Goal: Transaction & Acquisition: Purchase product/service

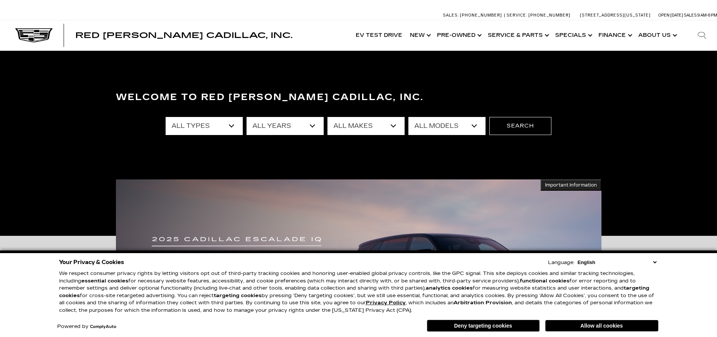
scroll to position [148, 0]
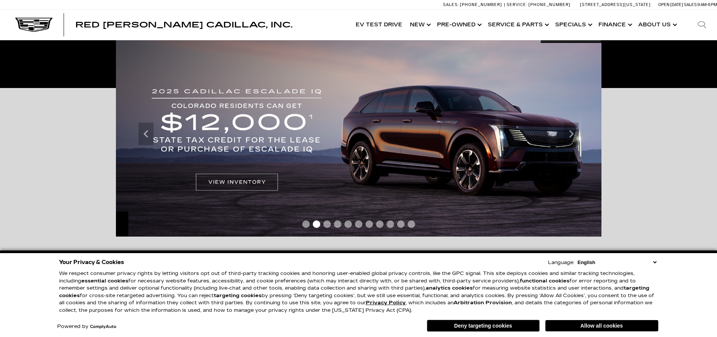
click at [493, 325] on button "Deny targeting cookies" at bounding box center [483, 326] width 113 height 12
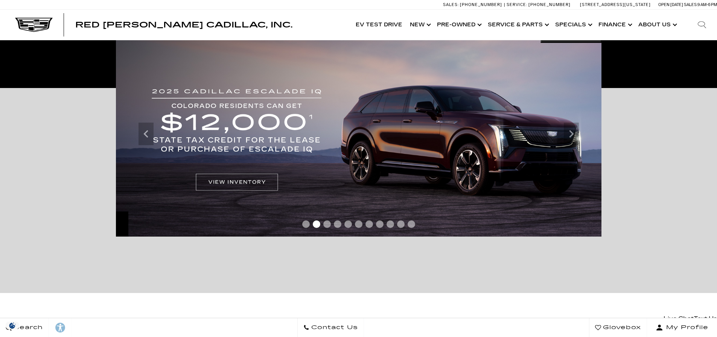
scroll to position [0, 0]
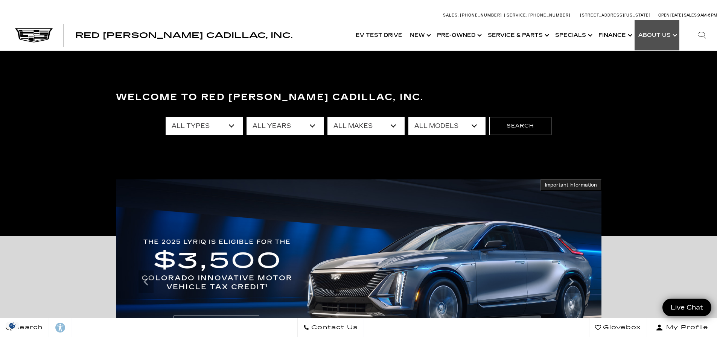
click at [665, 33] on link "Show About Us" at bounding box center [657, 35] width 45 height 30
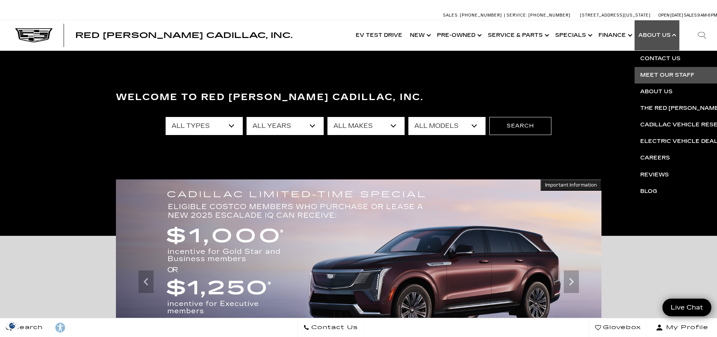
click at [670, 74] on link "Meet Our Staff" at bounding box center [726, 75] width 182 height 17
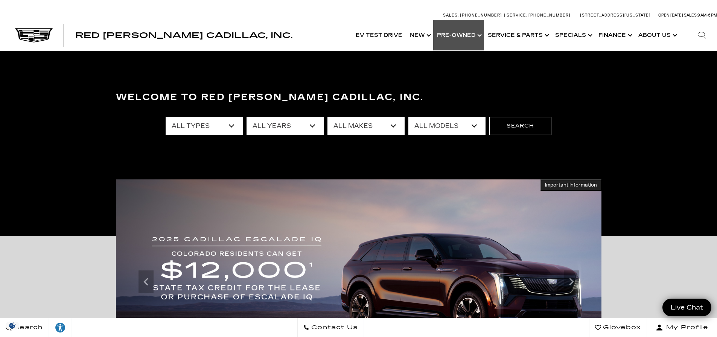
click at [477, 34] on link "Show Pre-Owned" at bounding box center [458, 35] width 51 height 30
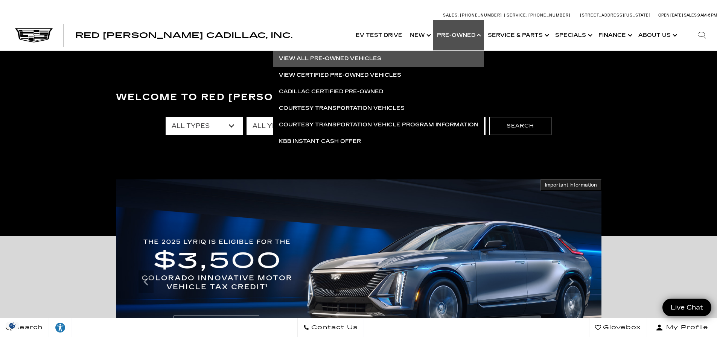
click at [327, 58] on link "View All Pre-Owned Vehicles" at bounding box center [378, 58] width 211 height 17
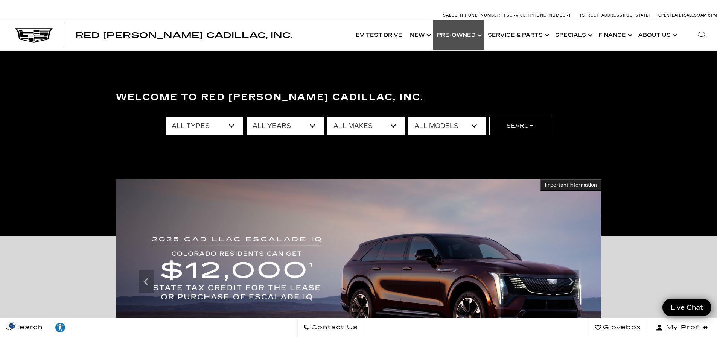
click at [477, 37] on link "Show Pre-Owned" at bounding box center [458, 35] width 51 height 30
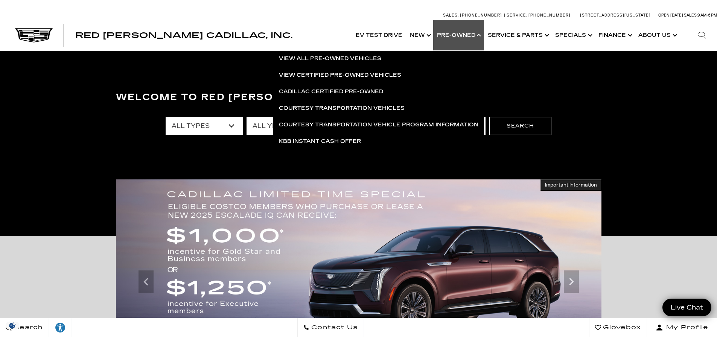
click at [475, 32] on link "Show Pre-Owned" at bounding box center [458, 35] width 51 height 30
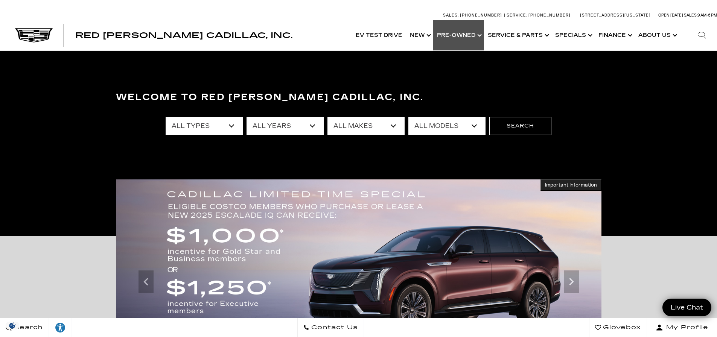
click at [476, 32] on link "Show Pre-Owned" at bounding box center [458, 35] width 51 height 30
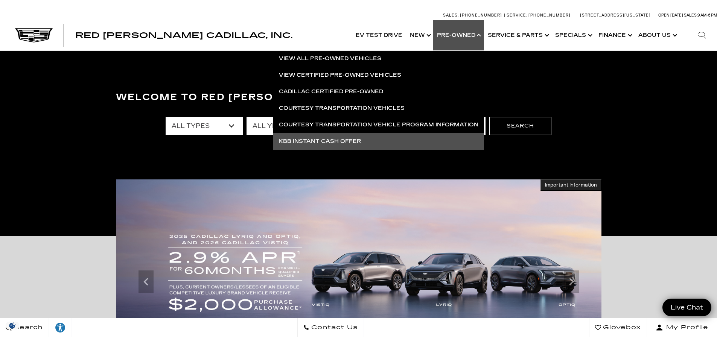
click at [333, 140] on link "KBB Instant Cash Offer" at bounding box center [378, 141] width 211 height 17
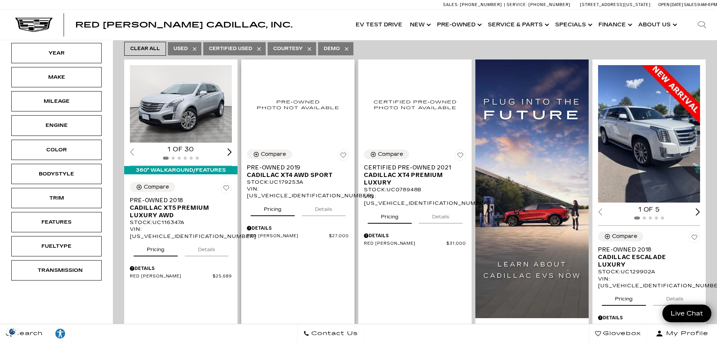
scroll to position [301, 0]
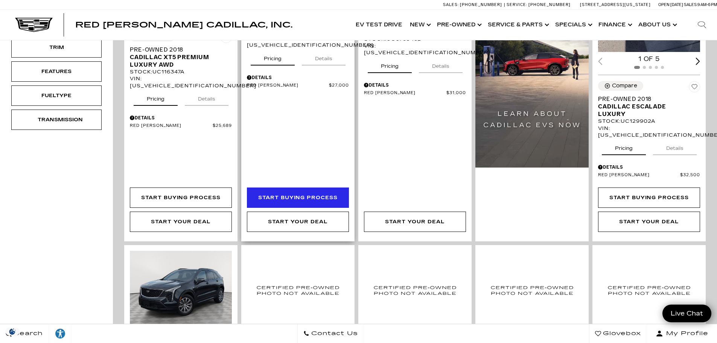
click at [291, 193] on div "Start Buying Process" at bounding box center [297, 197] width 79 height 8
